Goal: Transaction & Acquisition: Book appointment/travel/reservation

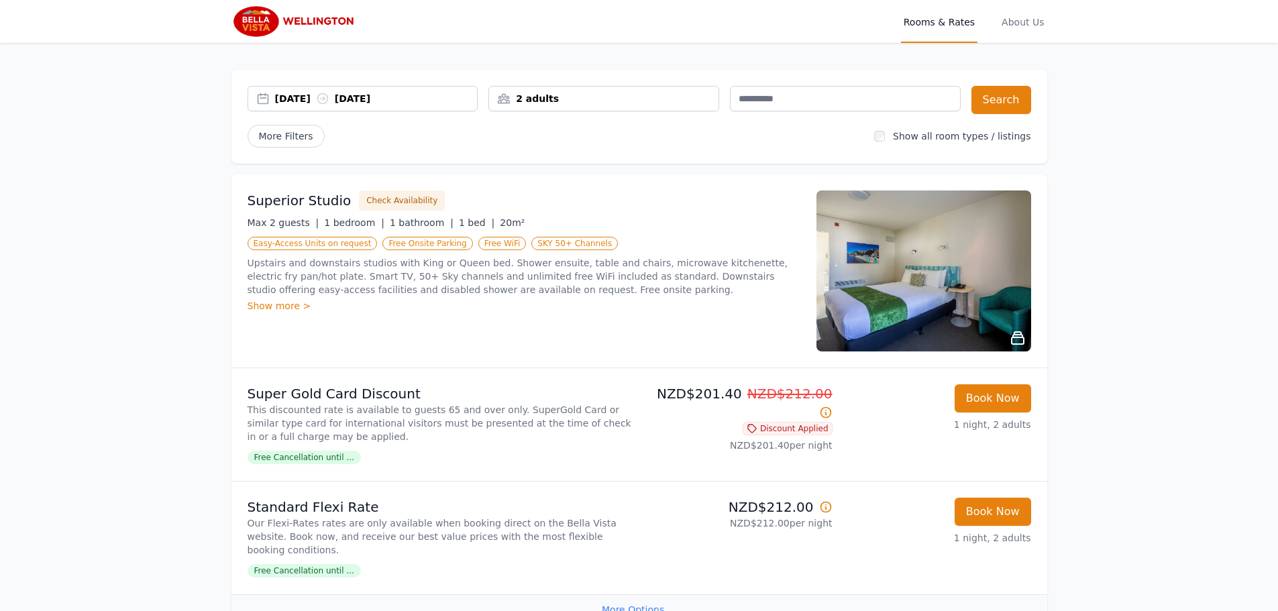
click at [314, 97] on div "[DATE] [DATE]" at bounding box center [376, 98] width 203 height 13
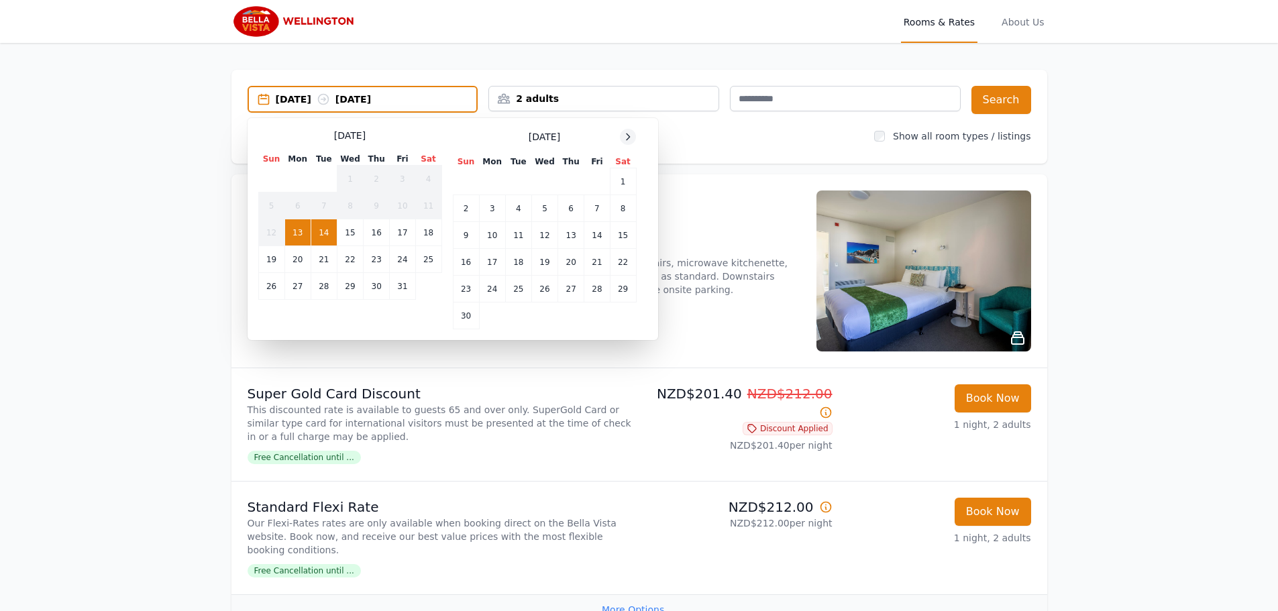
click at [629, 134] on icon at bounding box center [627, 136] width 11 height 11
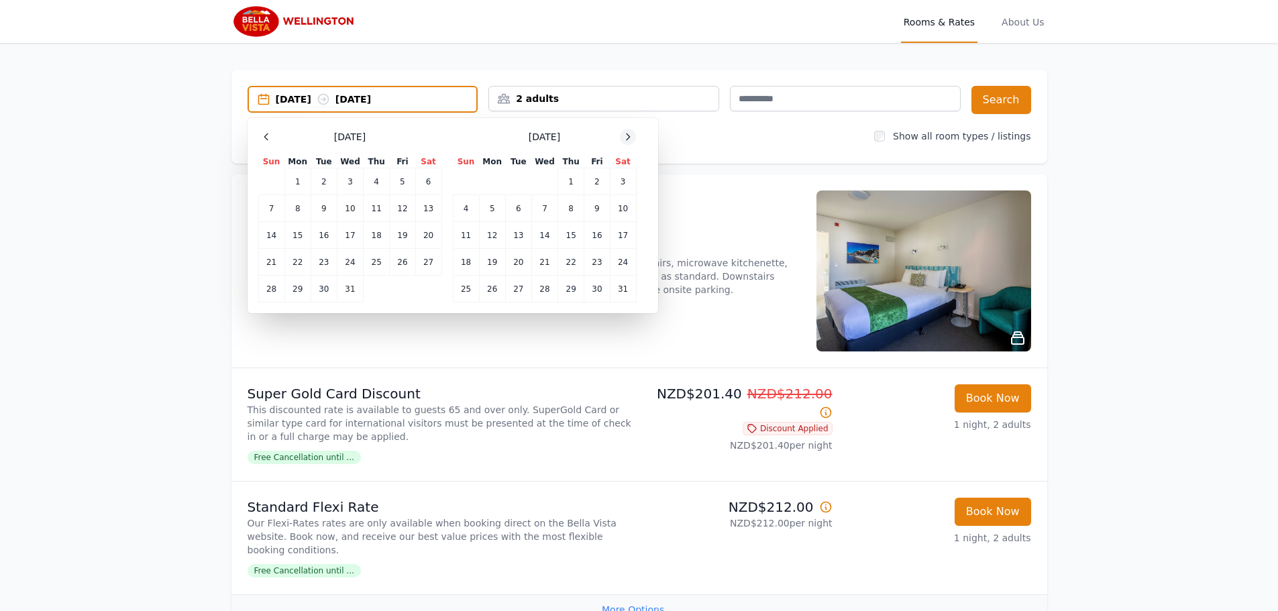
click at [629, 134] on icon at bounding box center [627, 136] width 11 height 11
click at [629, 133] on icon at bounding box center [627, 136] width 11 height 11
drag, startPoint x: 469, startPoint y: 229, endPoint x: 483, endPoint y: 236, distance: 15.0
click at [471, 228] on td "15" at bounding box center [466, 235] width 26 height 27
click at [488, 238] on td "16" at bounding box center [492, 235] width 26 height 27
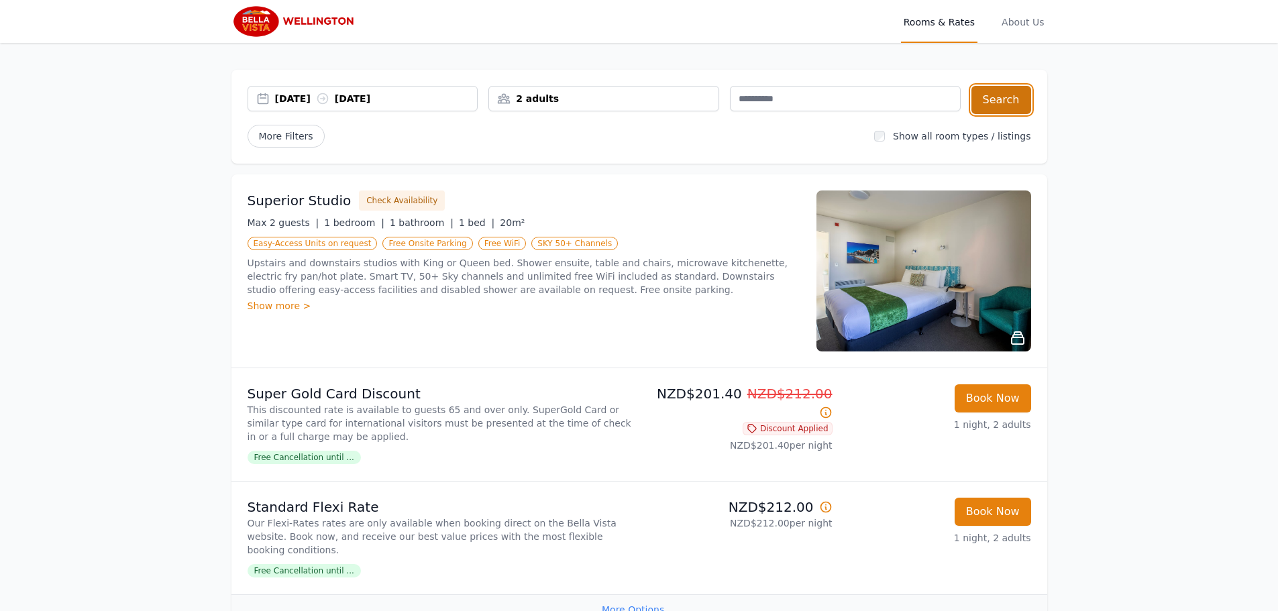
click at [998, 104] on button "Search" at bounding box center [1001, 100] width 60 height 28
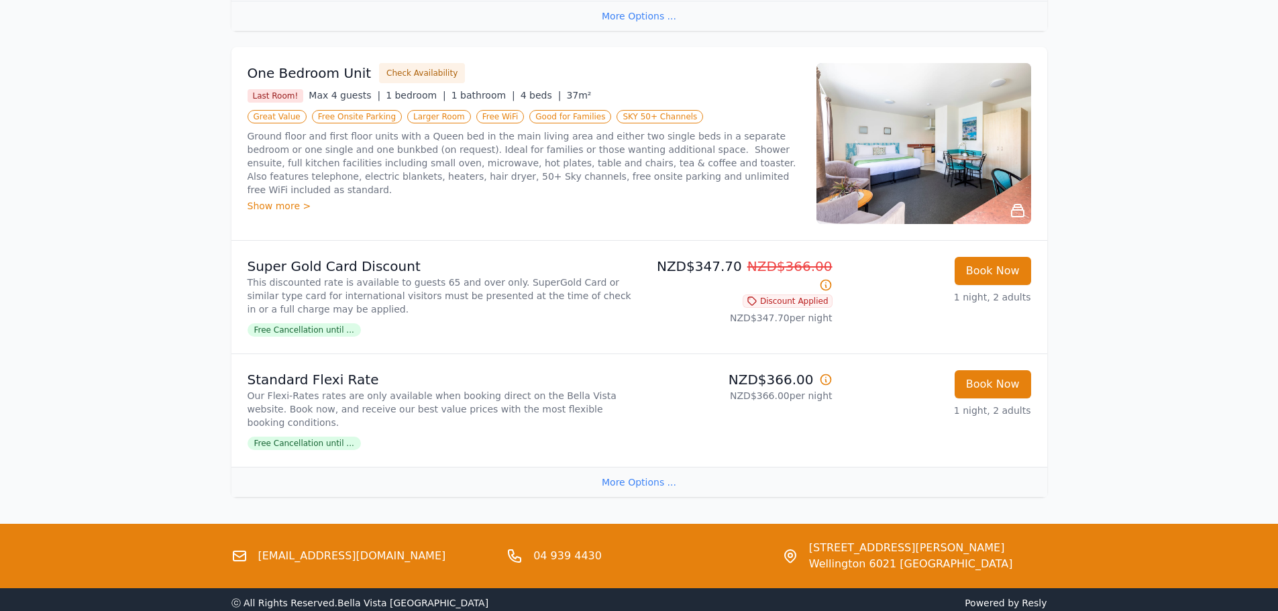
scroll to position [1543, 0]
